Goal: Communication & Community: Ask a question

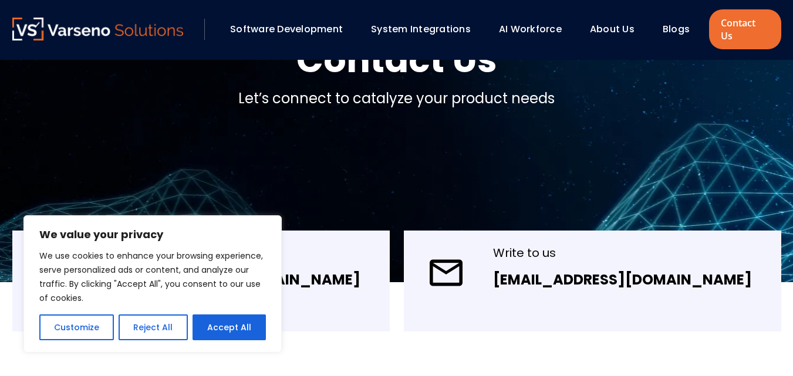
scroll to position [291, 0]
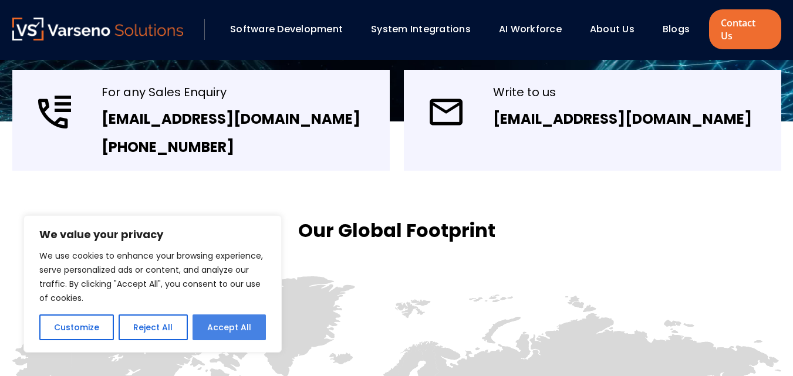
click at [242, 322] on button "Accept All" at bounding box center [229, 328] width 73 height 26
checkbox input "true"
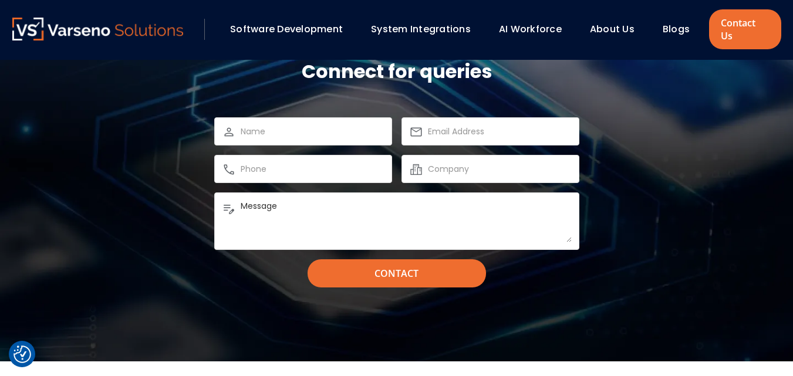
scroll to position [1033, 0]
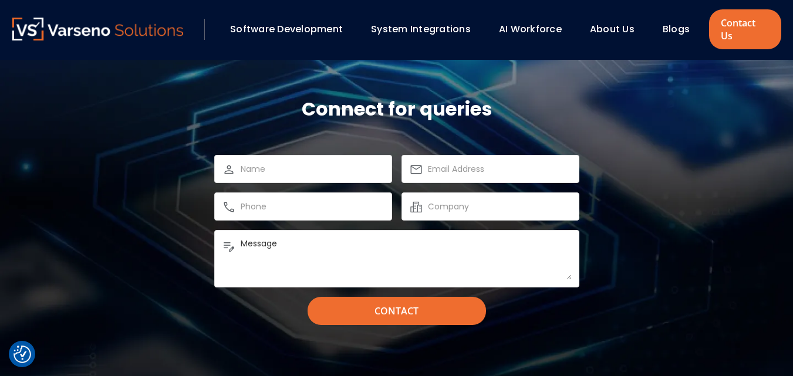
click at [289, 162] on input "text" at bounding box center [313, 169] width 144 height 14
paste input "noahsulivan"
click at [264, 162] on input "noahsulivan" at bounding box center [313, 169] width 144 height 14
type input "[PERSON_NAME]"
click at [433, 162] on input "[URL][DOMAIN_NAME]" at bounding box center [500, 169] width 144 height 14
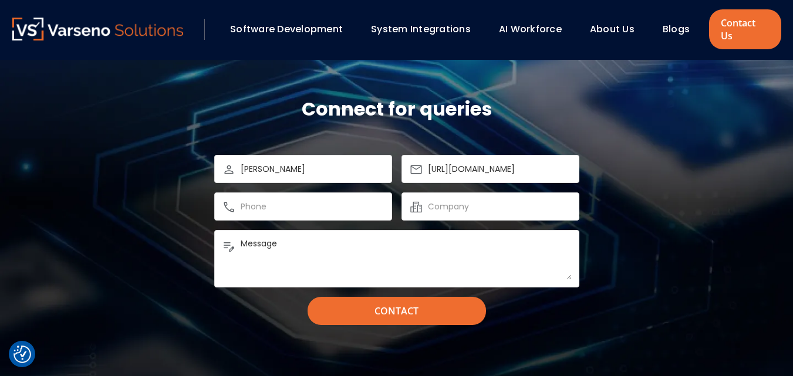
scroll to position [0, 246]
drag, startPoint x: 434, startPoint y: 162, endPoint x: 599, endPoint y: 153, distance: 165.3
click at [599, 153] on div "Connect for queries [PERSON_NAME] [URL][DOMAIN_NAME] Message Contact" at bounding box center [397, 211] width 793 height 376
type input "h"
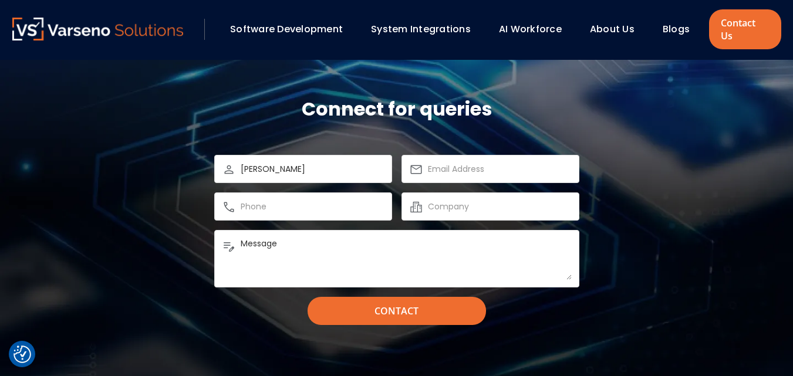
paste input "[EMAIL_ADDRESS][DOMAIN_NAME]"
type input "[EMAIL_ADDRESS][DOMAIN_NAME]"
click at [460, 200] on input "text" at bounding box center [500, 207] width 144 height 14
paste input "Boost Your Business Reputation with Authentic Reviews"
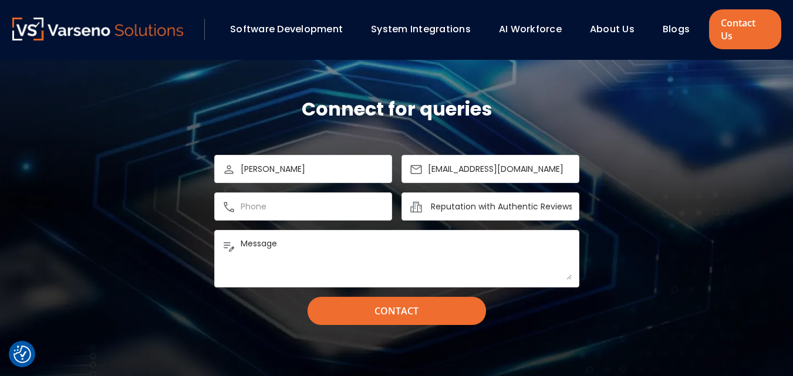
type input "Boost Your Business Reputation with Authentic Reviews"
click at [266, 200] on input "text" at bounding box center [313, 207] width 144 height 14
paste input "07055650975"
type input "07055650975"
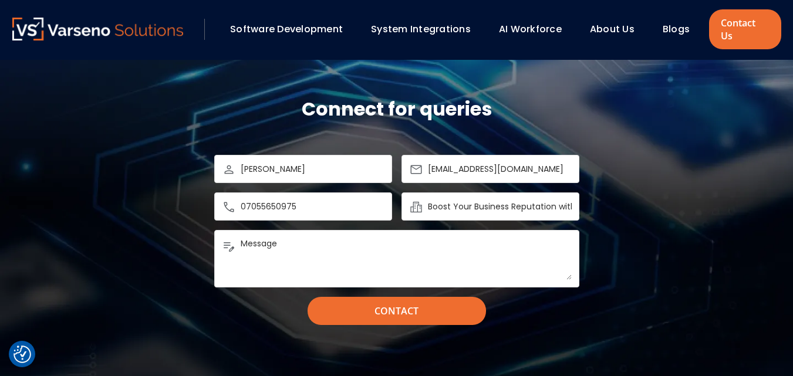
click at [314, 238] on textarea "Message" at bounding box center [406, 259] width 331 height 42
paste textarea "Hi, I'm [PERSON_NAME]. In [DATE] digital world, your reputation is everything. …"
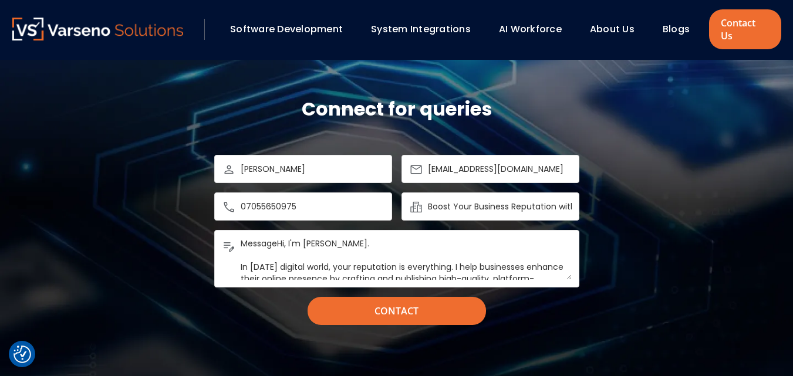
scroll to position [181, 0]
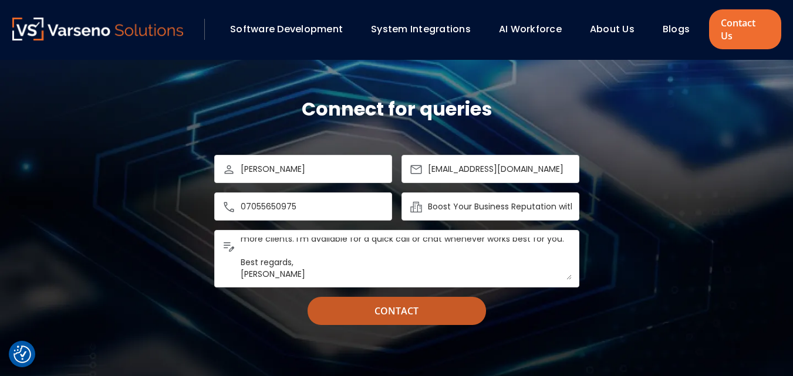
type textarea "MessageHi, I'm [PERSON_NAME]. In [DATE] digital world, your reputation is every…"
click at [368, 297] on input "Contact" at bounding box center [397, 311] width 178 height 28
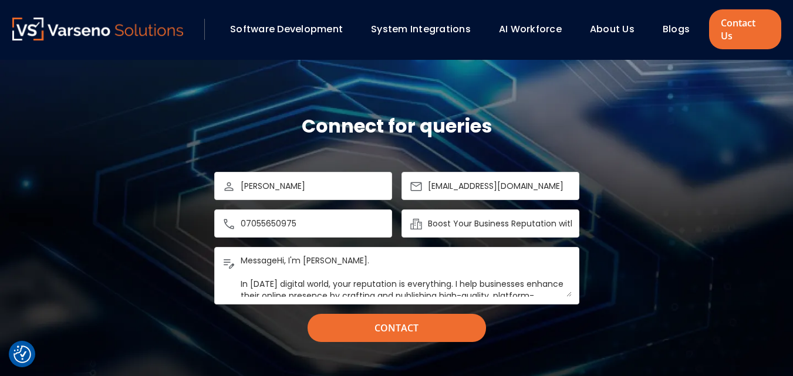
scroll to position [1033, 0]
